Goal: Check status: Check status

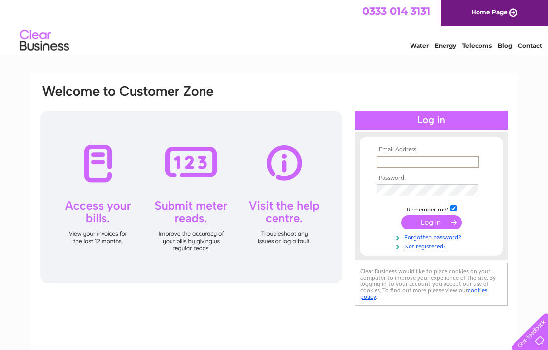
type input "[EMAIL_ADDRESS][DOMAIN_NAME]"
click at [431, 228] on input "submit" at bounding box center [431, 221] width 61 height 14
click at [432, 228] on input "submit" at bounding box center [431, 221] width 61 height 14
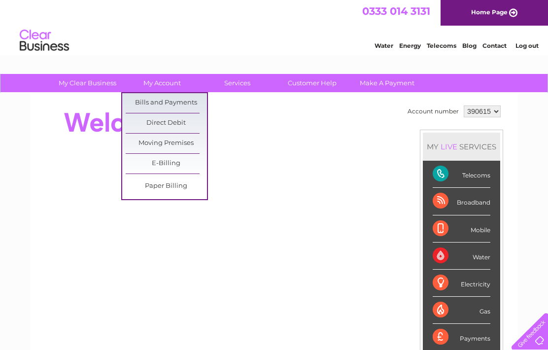
click at [180, 105] on link "Bills and Payments" at bounding box center [166, 103] width 81 height 20
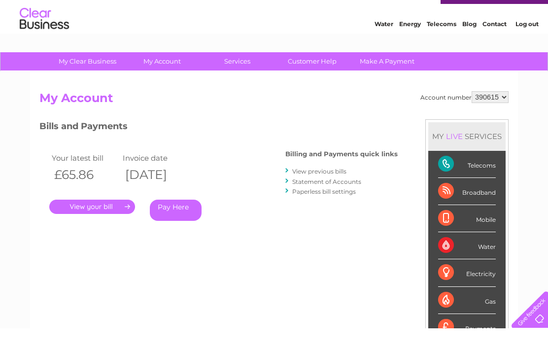
scroll to position [22, 0]
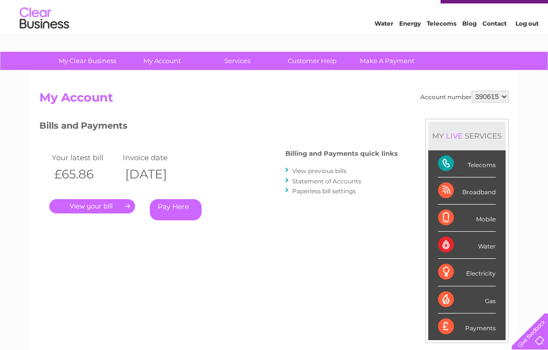
click at [328, 168] on link "View previous bills" at bounding box center [319, 170] width 54 height 7
